Goal: Transaction & Acquisition: Purchase product/service

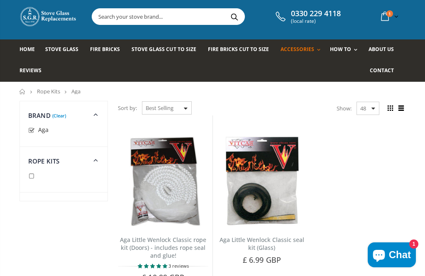
scroll to position [41, 0]
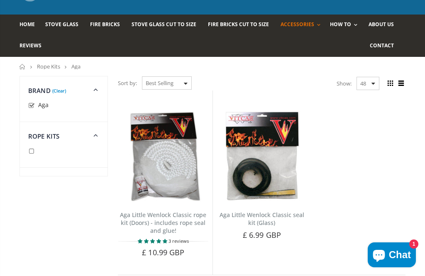
click at [372, 138] on ul "Aga Little Wenlock Classic rope kit (Doors) - includes rope seal and glue! 3 re…" at bounding box center [262, 182] width 296 height 185
click at [274, 245] on span "Add to Cart" at bounding box center [266, 248] width 35 height 7
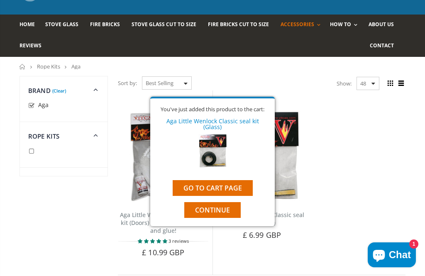
click at [226, 190] on link "Go to cart page" at bounding box center [213, 188] width 80 height 16
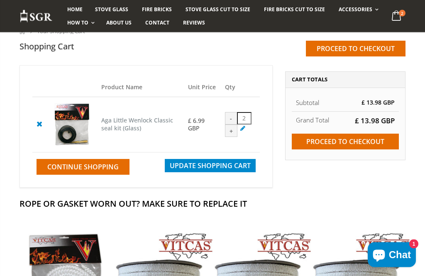
scroll to position [77, 0]
click at [237, 112] on div "-" at bounding box center [231, 118] width 12 height 12
type input "1"
click at [237, 113] on div "-" at bounding box center [231, 118] width 12 height 12
click at [237, 112] on div "-" at bounding box center [231, 118] width 12 height 12
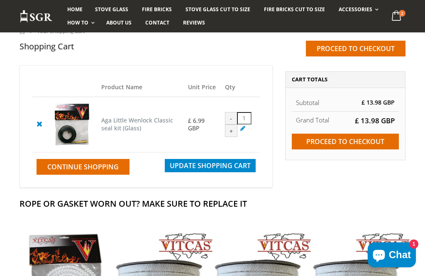
click at [237, 114] on div "-" at bounding box center [231, 118] width 12 height 12
click at [229, 170] on span "Update Shopping Cart" at bounding box center [210, 165] width 81 height 9
